Goal: Transaction & Acquisition: Download file/media

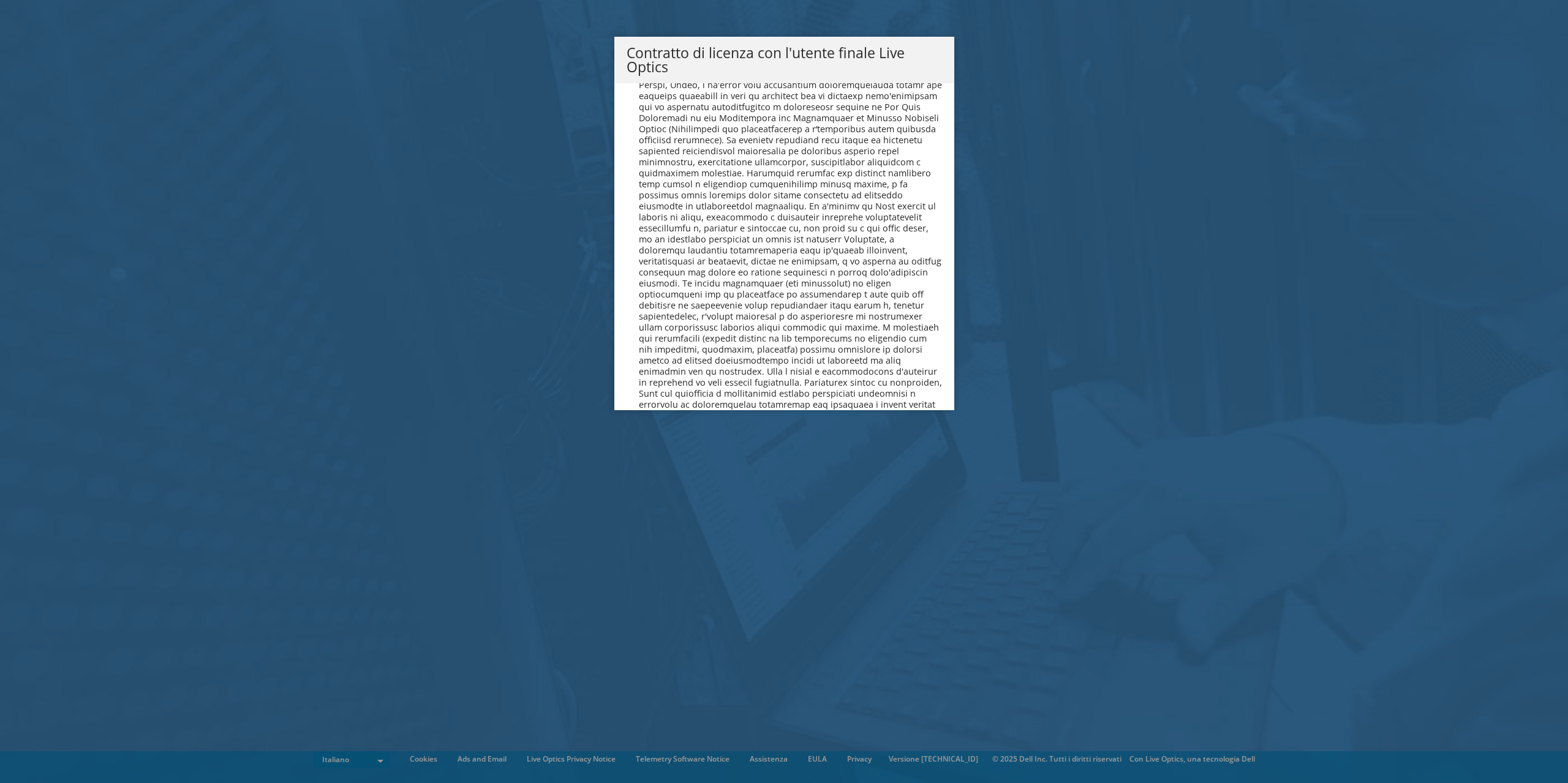
scroll to position [5071, 0]
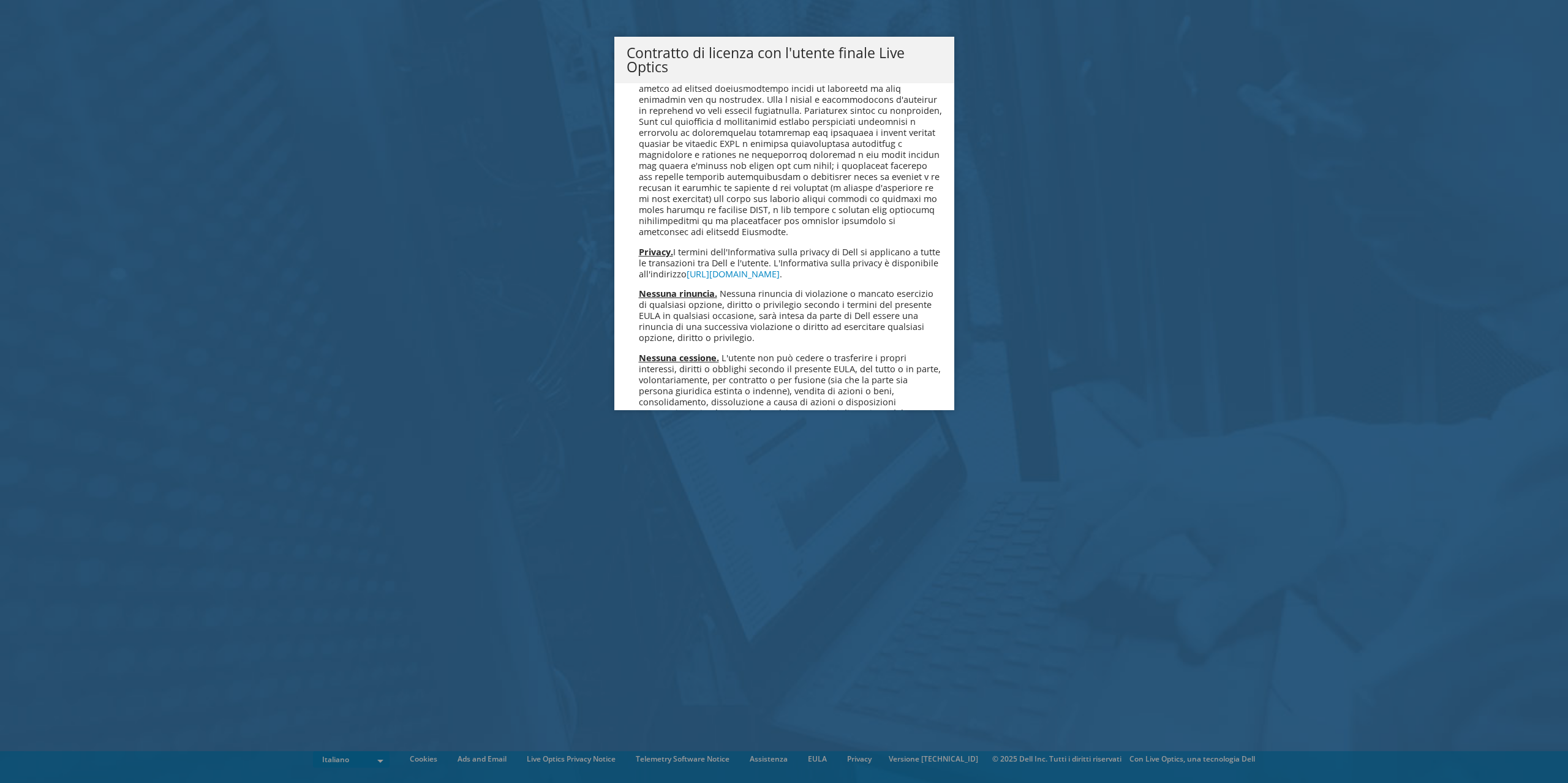
click at [665, 625] on link "Accetta" at bounding box center [659, 639] width 66 height 29
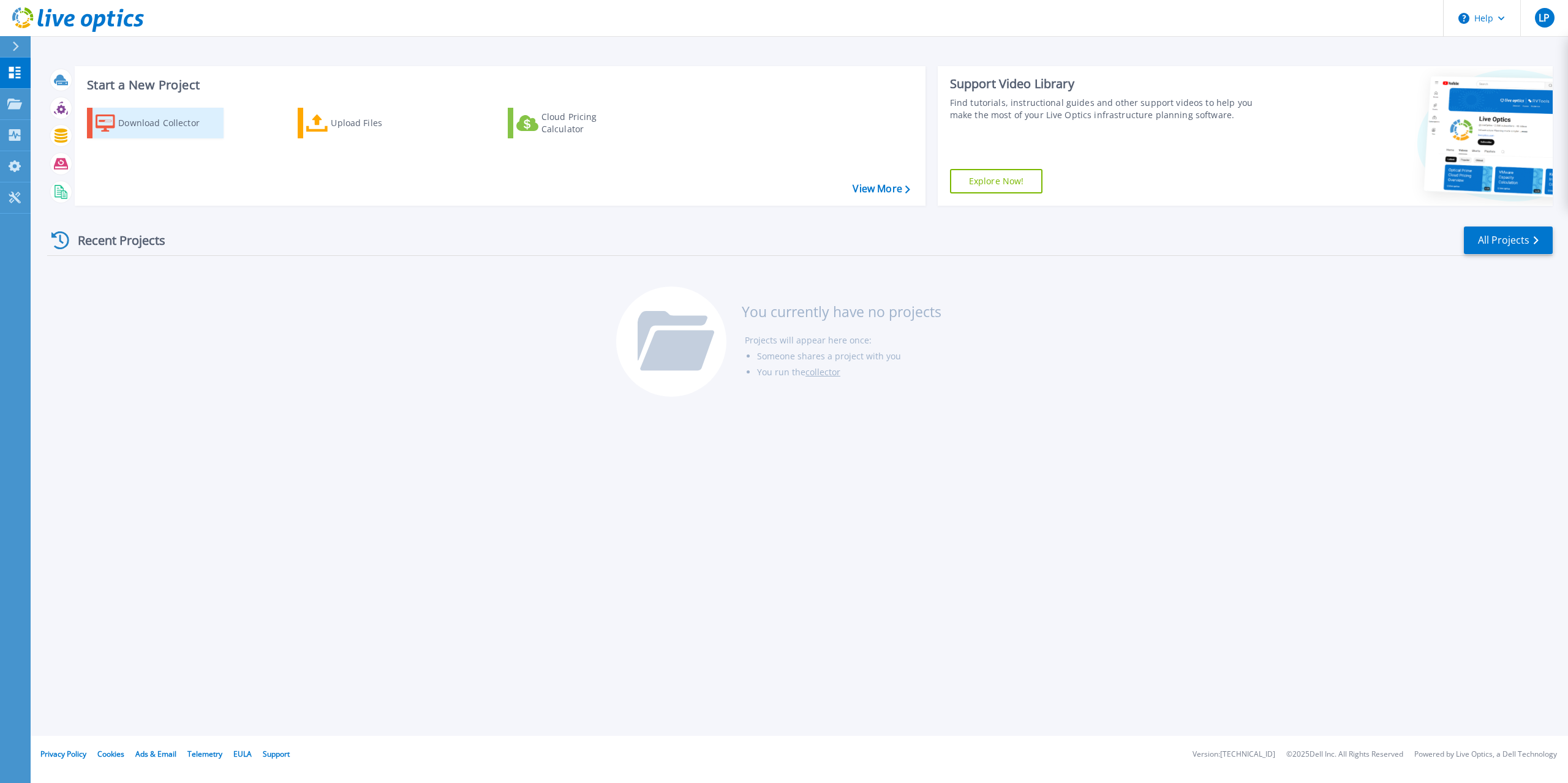
click at [178, 123] on div "Download Collector" at bounding box center [167, 123] width 98 height 25
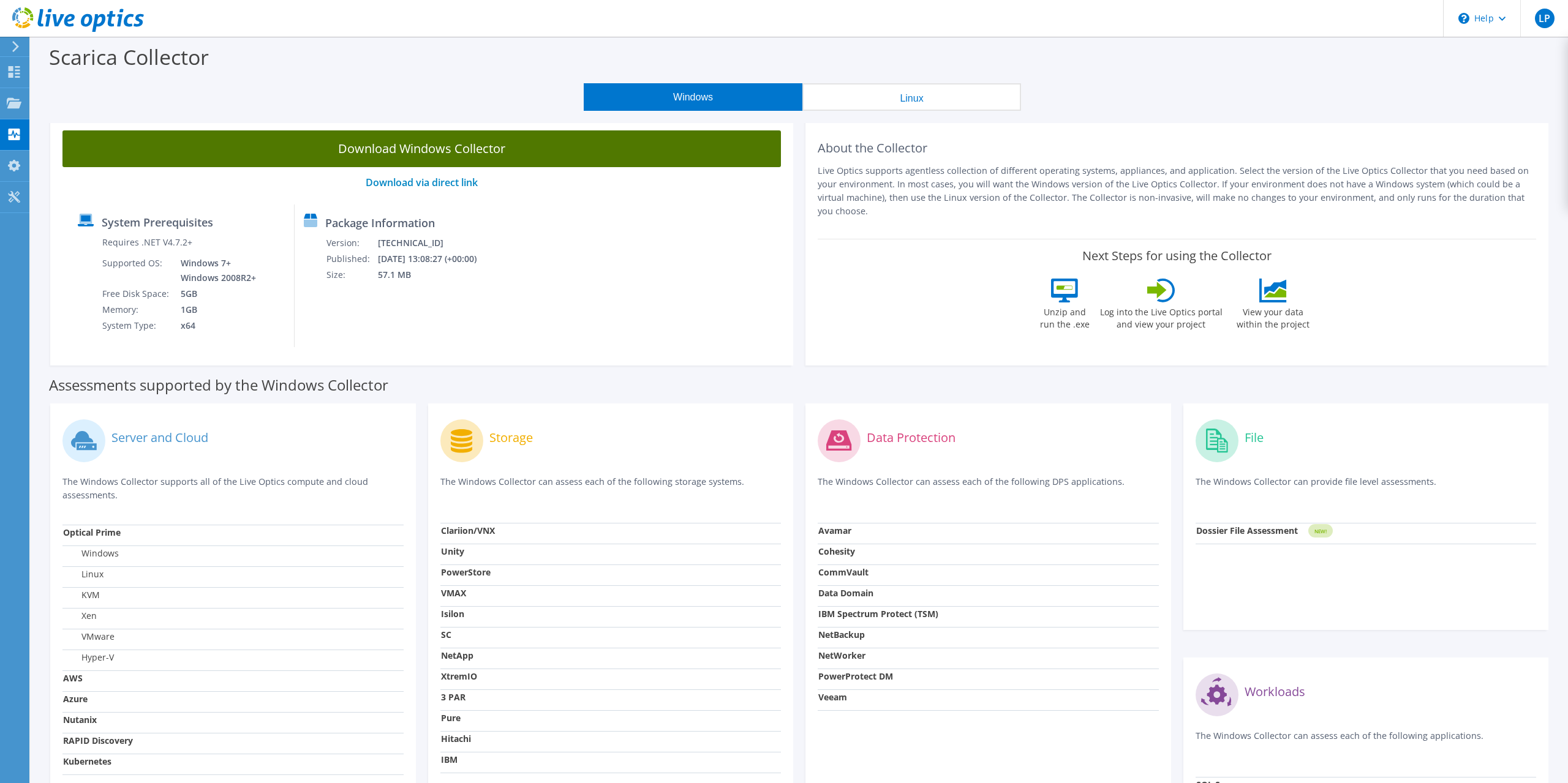
click at [468, 150] on link "Download Windows Collector" at bounding box center [421, 149] width 718 height 37
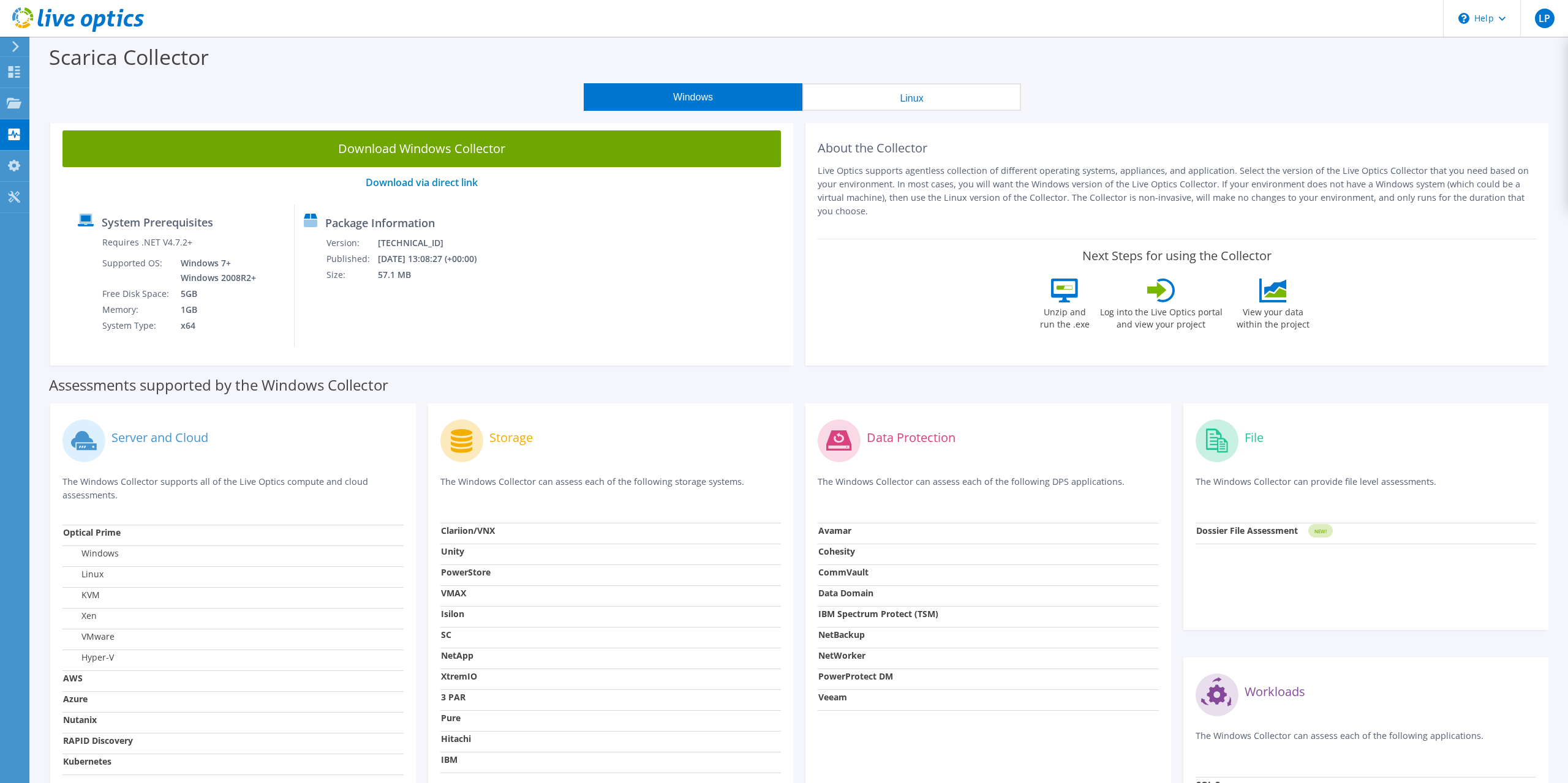
click at [80, 16] on icon at bounding box center [78, 20] width 132 height 25
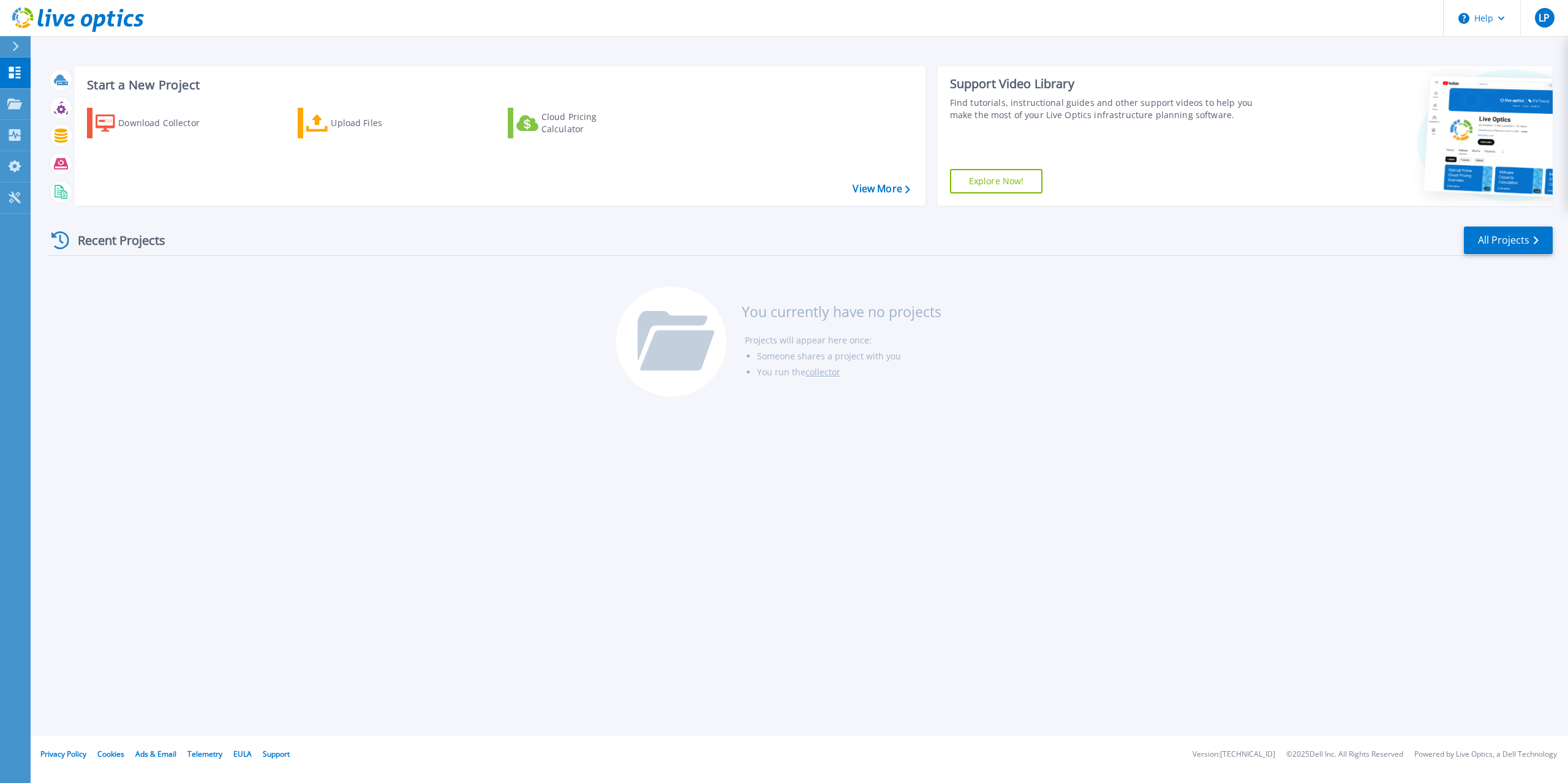
click at [412, 430] on div "Start a New Project Download Collector Upload Files Cloud Pricing Calculator Vi…" at bounding box center [799, 368] width 1537 height 736
